Goal: Task Accomplishment & Management: Manage account settings

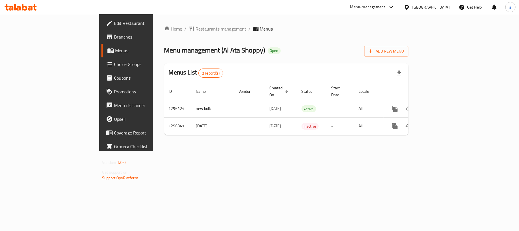
click at [410, 5] on icon at bounding box center [407, 7] width 6 height 6
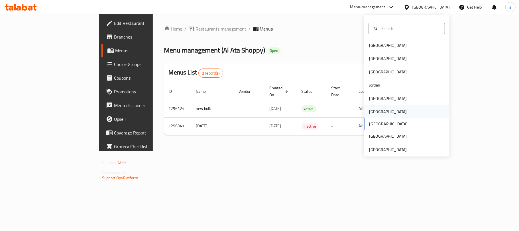
click at [369, 111] on div "[GEOGRAPHIC_DATA]" at bounding box center [388, 111] width 38 height 6
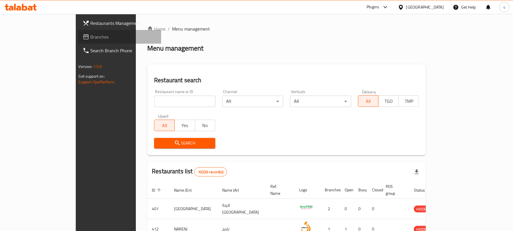
click at [91, 39] on span "Branches" at bounding box center [124, 36] width 66 height 7
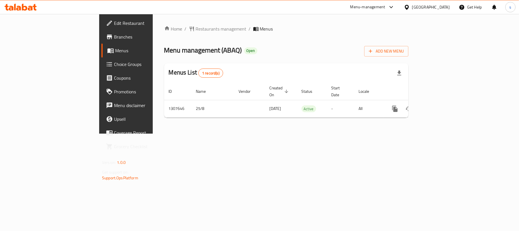
click at [410, 9] on icon at bounding box center [407, 7] width 6 height 6
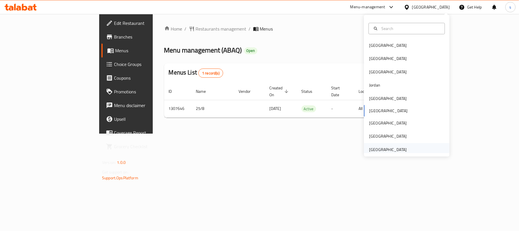
click at [383, 146] on div "[GEOGRAPHIC_DATA]" at bounding box center [388, 149] width 38 height 6
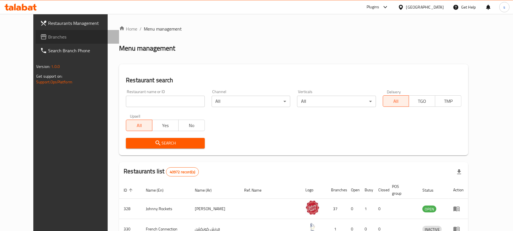
click at [48, 38] on span "Branches" at bounding box center [81, 36] width 66 height 7
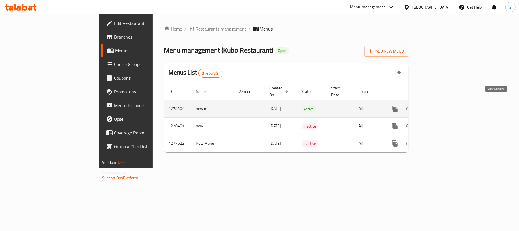
click at [439, 106] on icon "enhanced table" at bounding box center [436, 108] width 5 height 5
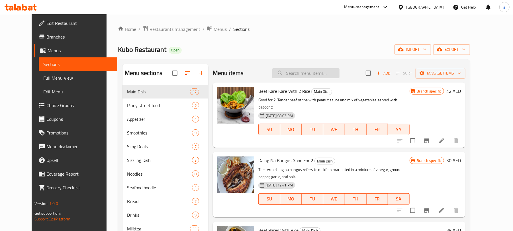
click at [331, 73] on input "search" at bounding box center [306, 73] width 67 height 10
paste input "Winter Melon Smoothie"
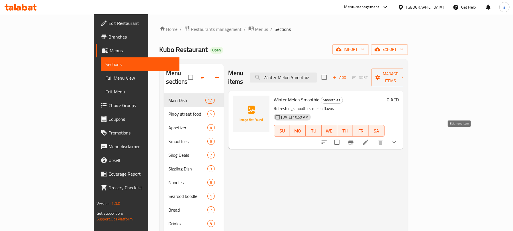
type input "Winter Melon Smoothie"
click at [369, 139] on icon at bounding box center [365, 141] width 5 height 5
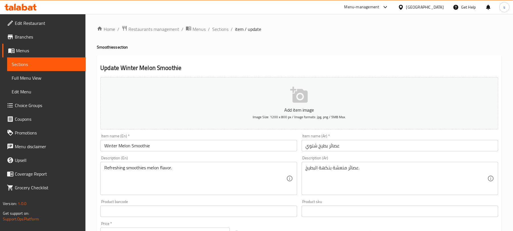
click at [416, 6] on div "[GEOGRAPHIC_DATA]" at bounding box center [426, 7] width 38 height 6
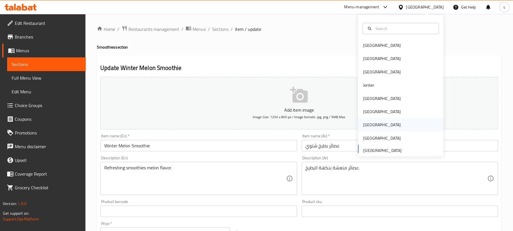
click at [364, 128] on div "[GEOGRAPHIC_DATA]" at bounding box center [382, 124] width 38 height 6
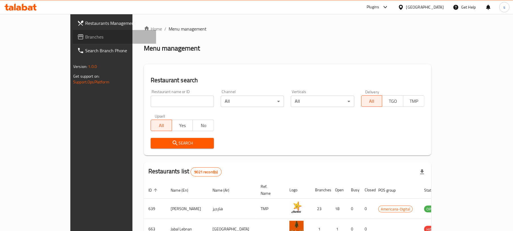
click at [85, 36] on span "Branches" at bounding box center [118, 36] width 66 height 7
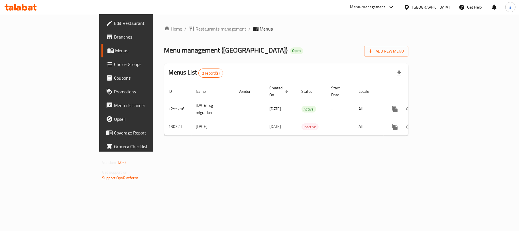
click at [444, 7] on div "[GEOGRAPHIC_DATA]" at bounding box center [431, 7] width 38 height 6
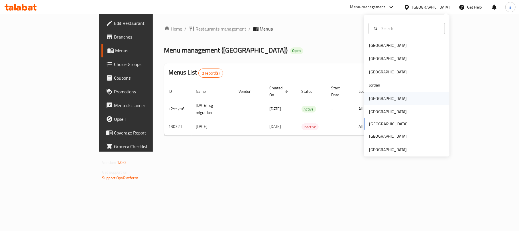
click at [371, 98] on div "[GEOGRAPHIC_DATA]" at bounding box center [388, 98] width 38 height 6
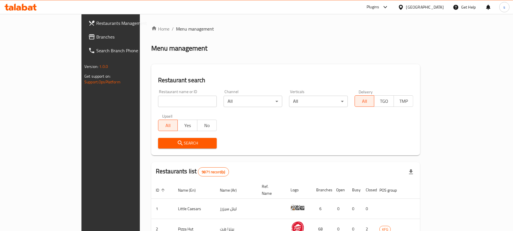
click at [96, 39] on span "Branches" at bounding box center [129, 36] width 66 height 7
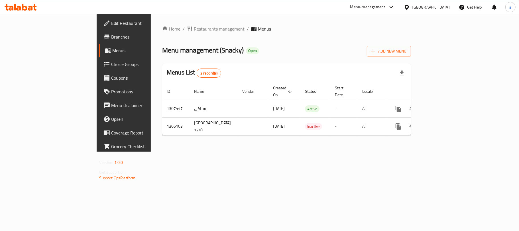
click at [409, 6] on icon at bounding box center [407, 7] width 4 height 5
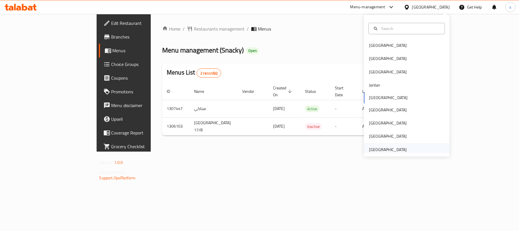
click at [381, 148] on div "[GEOGRAPHIC_DATA]" at bounding box center [388, 149] width 38 height 6
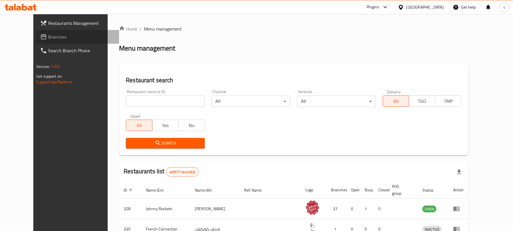
click at [48, 38] on span "Branches" at bounding box center [81, 36] width 66 height 7
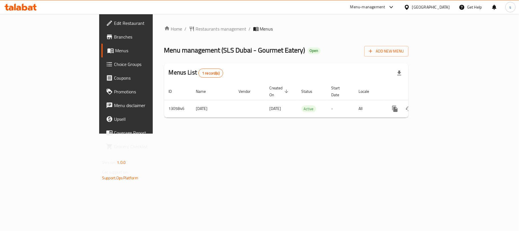
click at [411, 8] on div at bounding box center [408, 7] width 8 height 6
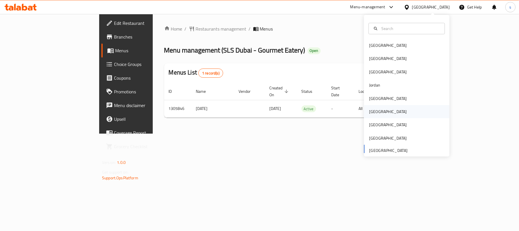
click at [369, 110] on div "[GEOGRAPHIC_DATA]" at bounding box center [388, 111] width 38 height 6
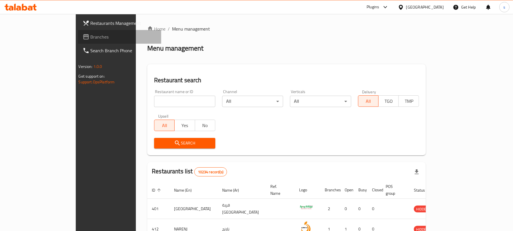
click at [91, 40] on span "Branches" at bounding box center [124, 36] width 66 height 7
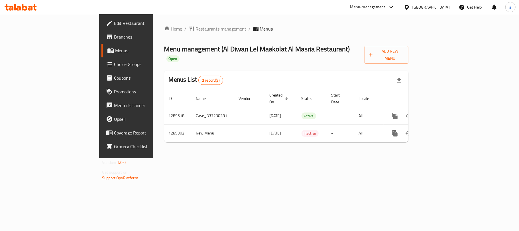
click at [410, 5] on icon at bounding box center [407, 7] width 6 height 6
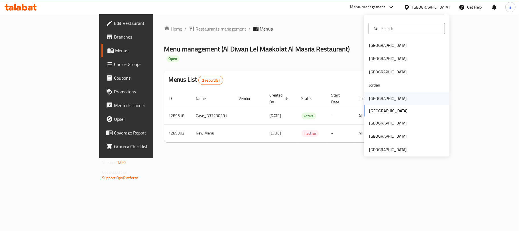
click at [371, 95] on div "Kuwait" at bounding box center [388, 98] width 38 height 6
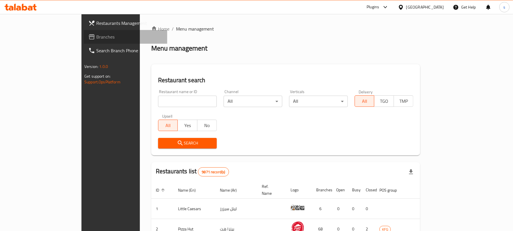
click at [96, 39] on span "Branches" at bounding box center [129, 36] width 66 height 7
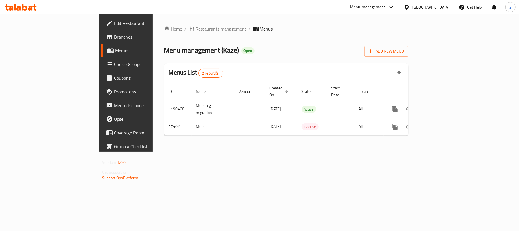
click at [442, 9] on div "[GEOGRAPHIC_DATA]" at bounding box center [431, 7] width 38 height 6
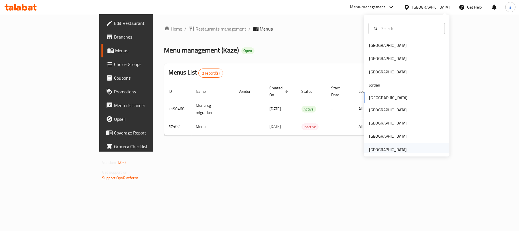
click at [387, 147] on div "[GEOGRAPHIC_DATA]" at bounding box center [388, 149] width 38 height 6
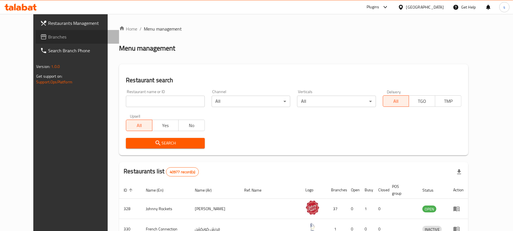
click at [48, 36] on span "Branches" at bounding box center [81, 36] width 66 height 7
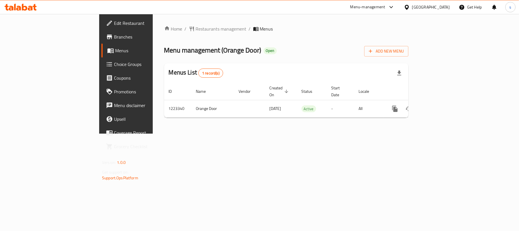
click at [416, 5] on div "[GEOGRAPHIC_DATA]" at bounding box center [431, 7] width 38 height 6
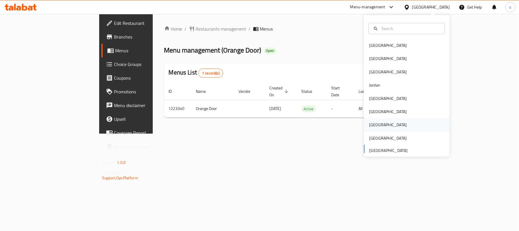
click at [369, 127] on div "[GEOGRAPHIC_DATA]" at bounding box center [388, 124] width 38 height 6
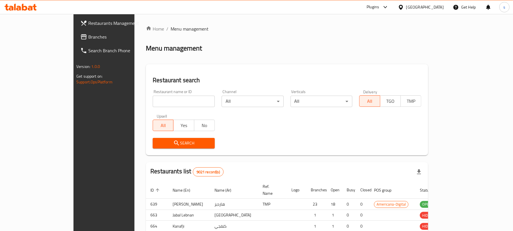
click at [24, 39] on div at bounding box center [256, 115] width 513 height 231
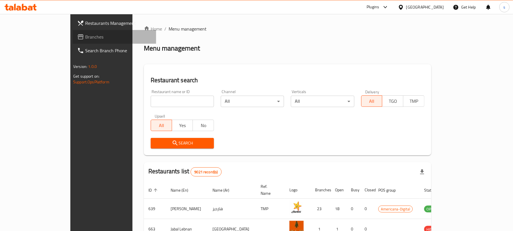
click at [85, 39] on span "Branches" at bounding box center [118, 36] width 66 height 7
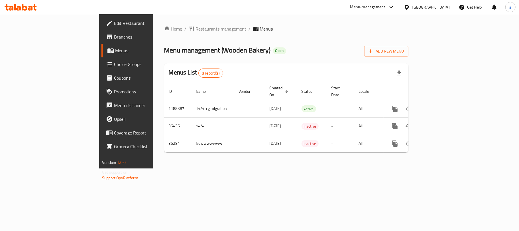
click at [410, 4] on icon at bounding box center [407, 7] width 6 height 6
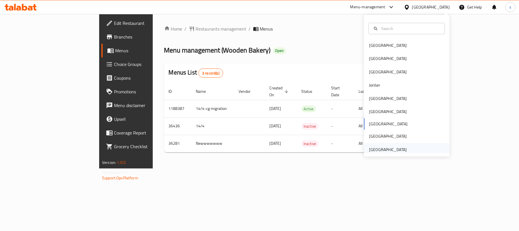
click at [380, 148] on div "[GEOGRAPHIC_DATA]" at bounding box center [388, 149] width 38 height 6
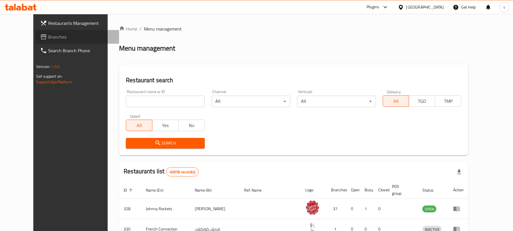
click at [48, 38] on span "Branches" at bounding box center [81, 36] width 66 height 7
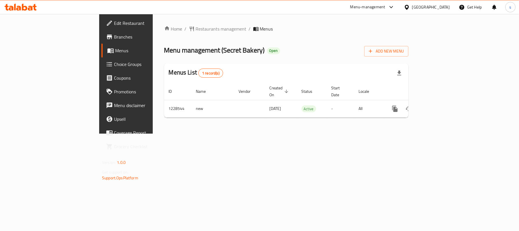
click at [418, 6] on div "[GEOGRAPHIC_DATA]" at bounding box center [431, 7] width 38 height 6
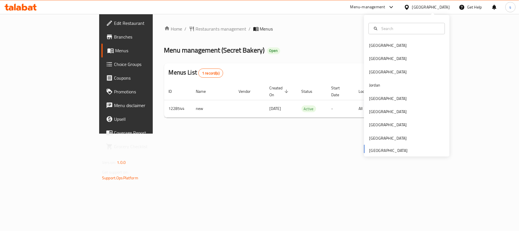
click at [390, 151] on div "[GEOGRAPHIC_DATA] [GEOGRAPHIC_DATA] [GEOGRAPHIC_DATA] [GEOGRAPHIC_DATA] [GEOGRA…" at bounding box center [407, 97] width 86 height 117
click at [178, 128] on div "Home / Restaurants management / Menus Menu management ( Secret Bakery ) Open Ad…" at bounding box center [286, 73] width 267 height 119
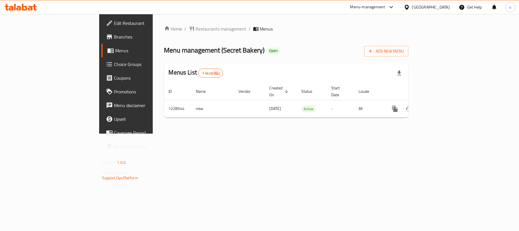
click at [375, 6] on div "Menu-management" at bounding box center [367, 7] width 35 height 7
click at [341, 61] on div "Restaurant-Management" at bounding box center [337, 63] width 45 height 6
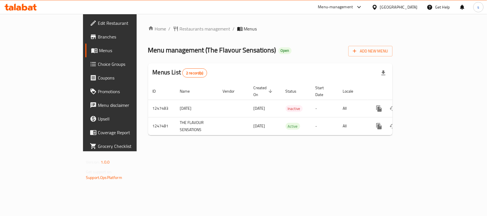
click at [359, 7] on icon at bounding box center [359, 7] width 7 height 7
click at [324, 60] on div "Restaurant-Management" at bounding box center [305, 63] width 45 height 6
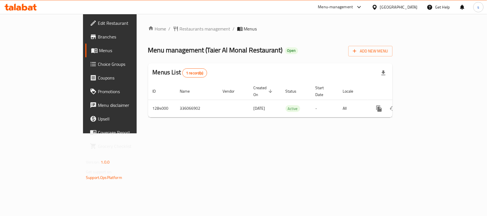
click at [363, 6] on div "Menu-management" at bounding box center [340, 7] width 54 height 14
click at [362, 6] on icon at bounding box center [359, 7] width 7 height 7
click at [324, 60] on div "Restaurant-Management" at bounding box center [305, 63] width 45 height 6
